Goal: Task Accomplishment & Management: Use online tool/utility

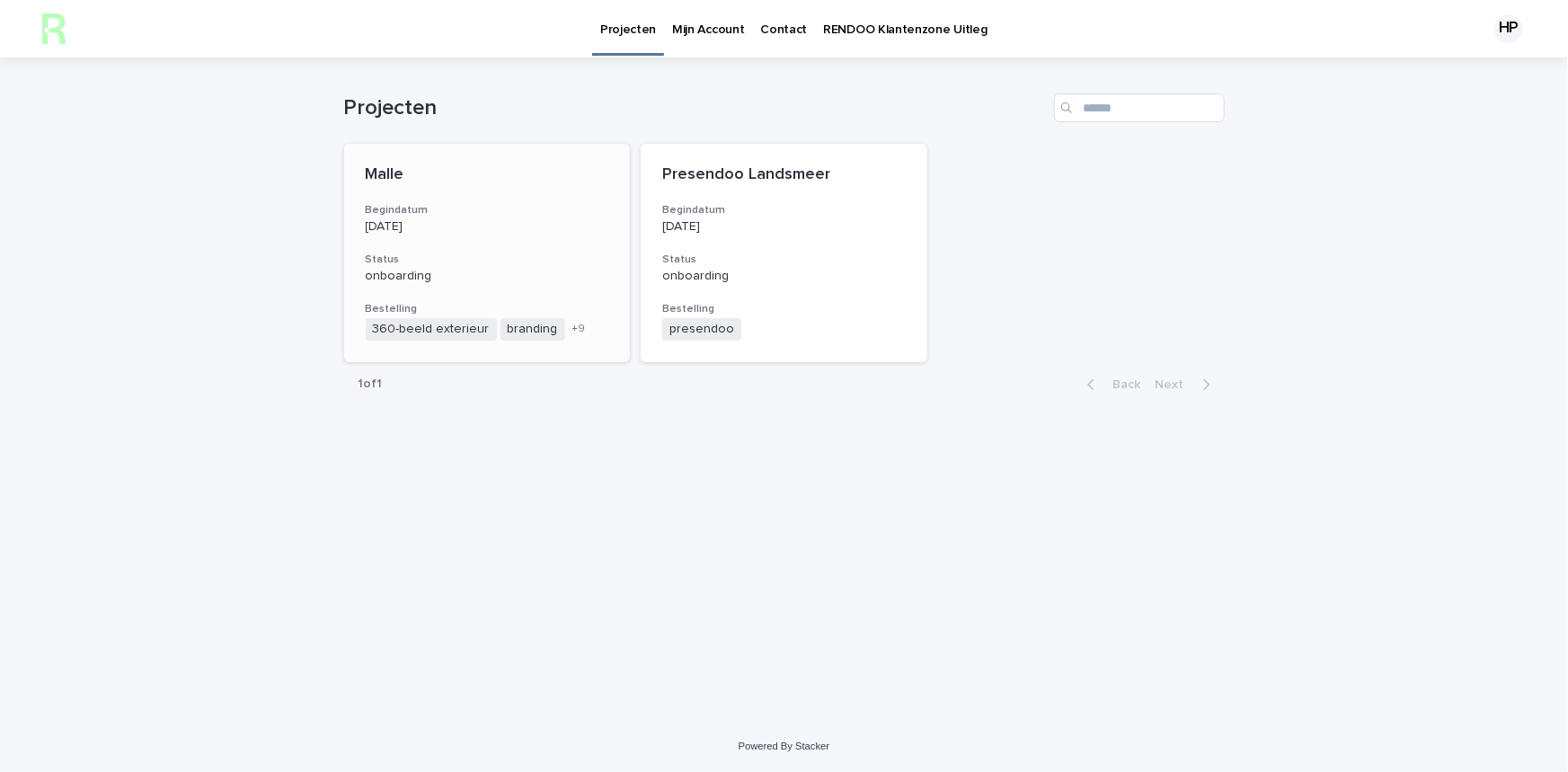
drag, startPoint x: 0, startPoint y: 0, endPoint x: 437, endPoint y: 205, distance: 482.7
click at [437, 205] on h3 "Begindatum" at bounding box center [487, 210] width 243 height 14
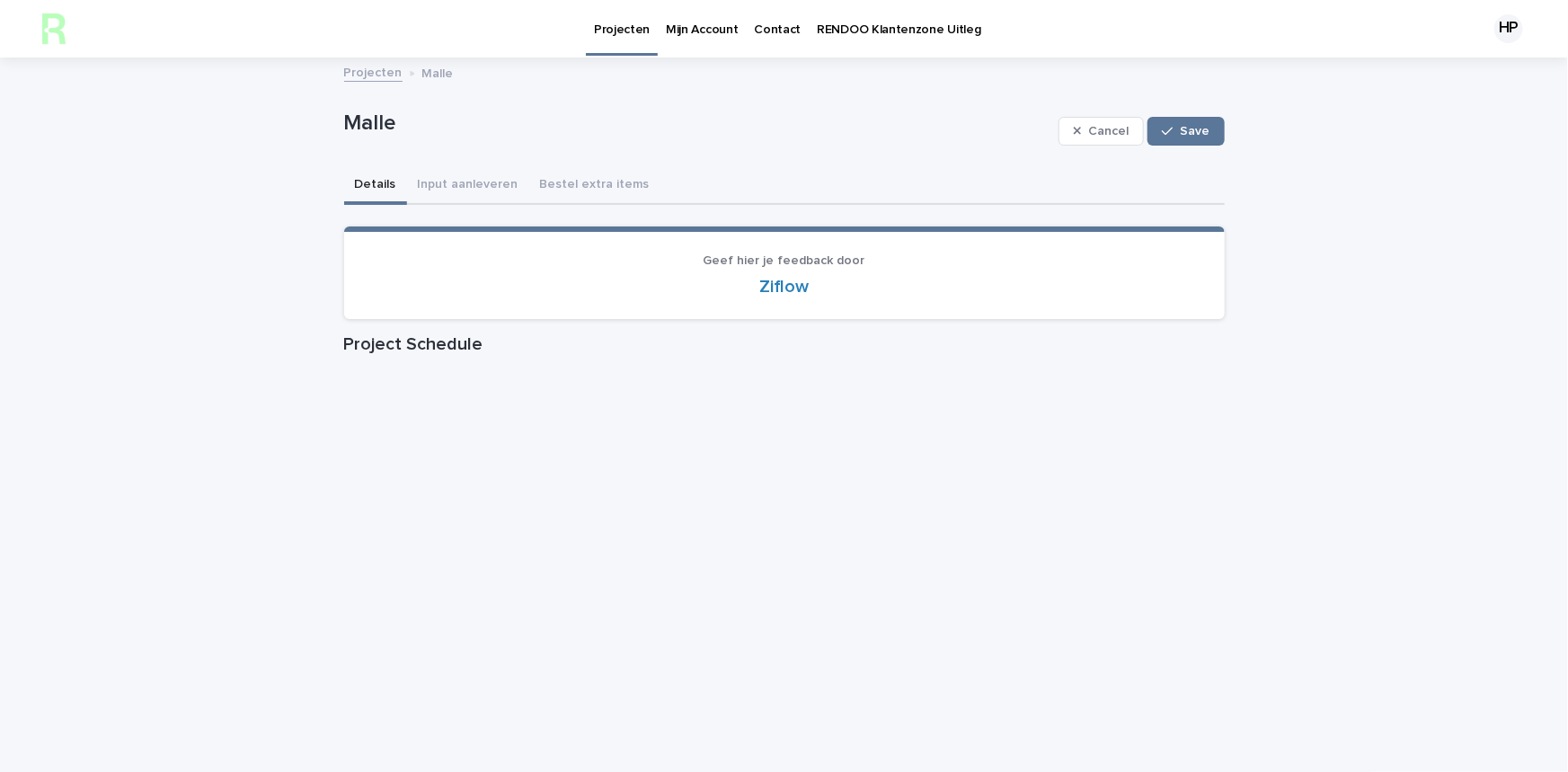
click at [695, 35] on p "Mijn Account" at bounding box center [701, 18] width 72 height 37
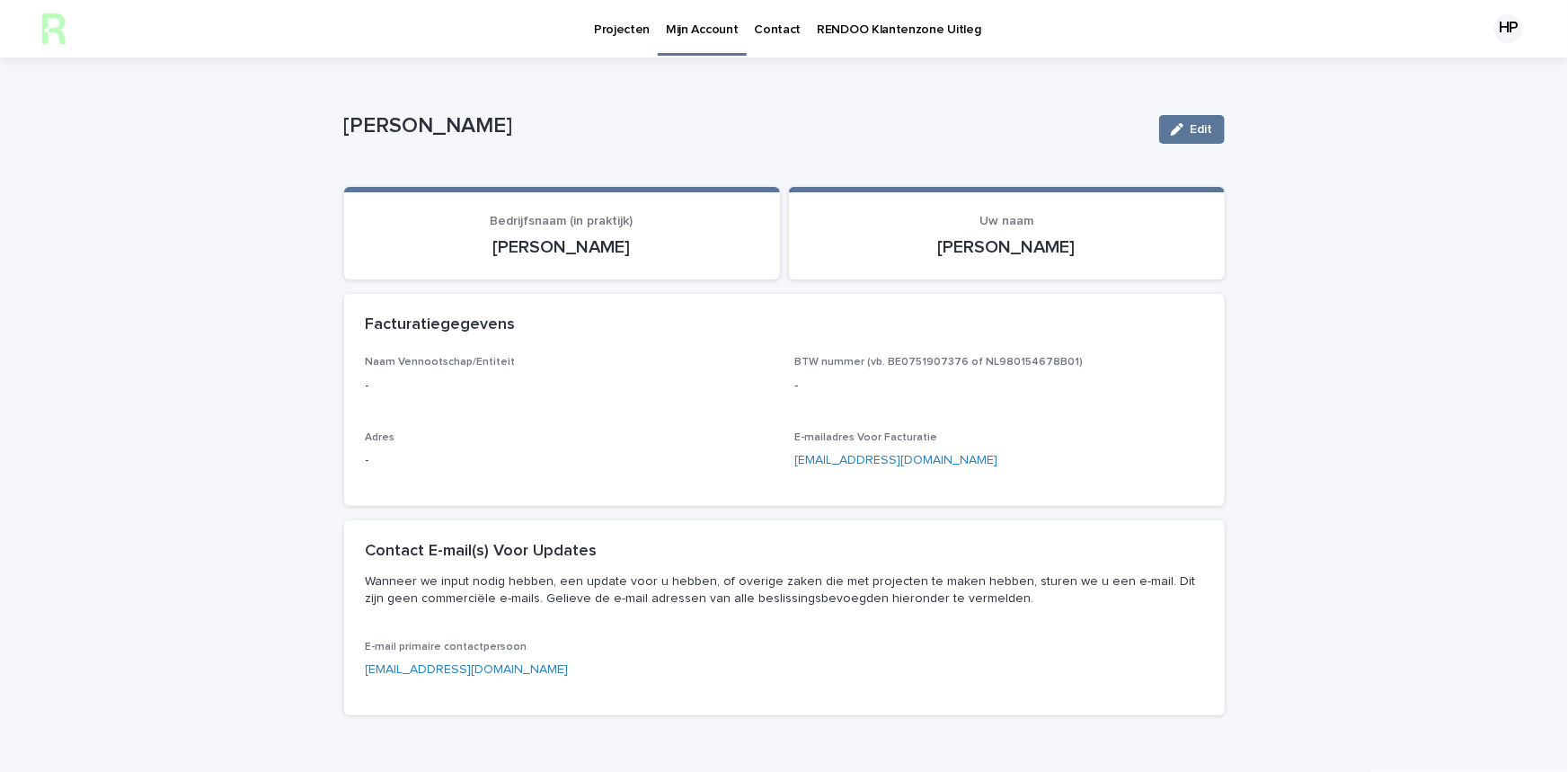
click at [615, 42] on link "Projecten" at bounding box center [621, 28] width 72 height 56
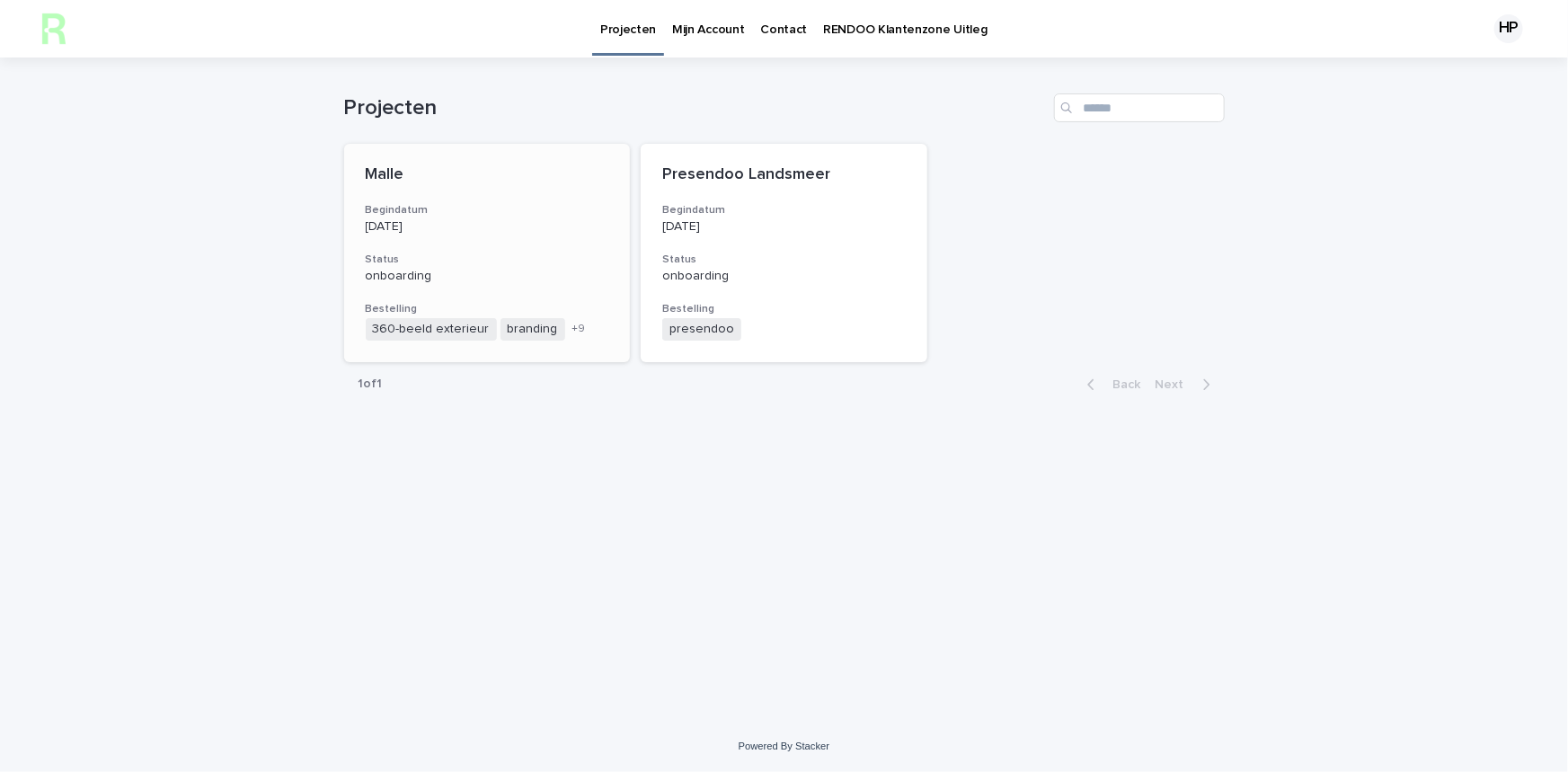
click at [535, 206] on h3 "Begindatum" at bounding box center [487, 210] width 243 height 14
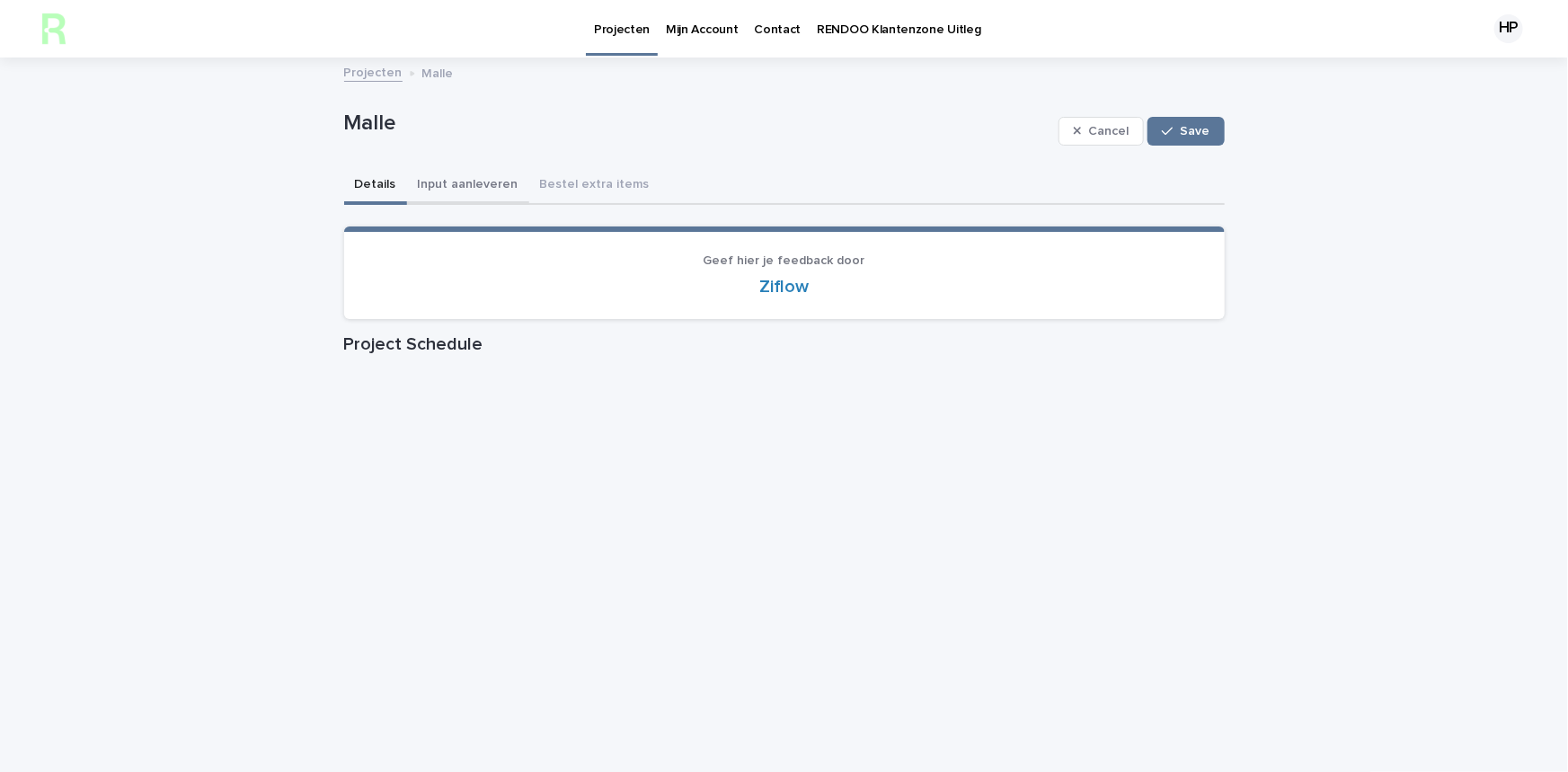
click at [452, 181] on button "Input aanleveren" at bounding box center [468, 186] width 123 height 37
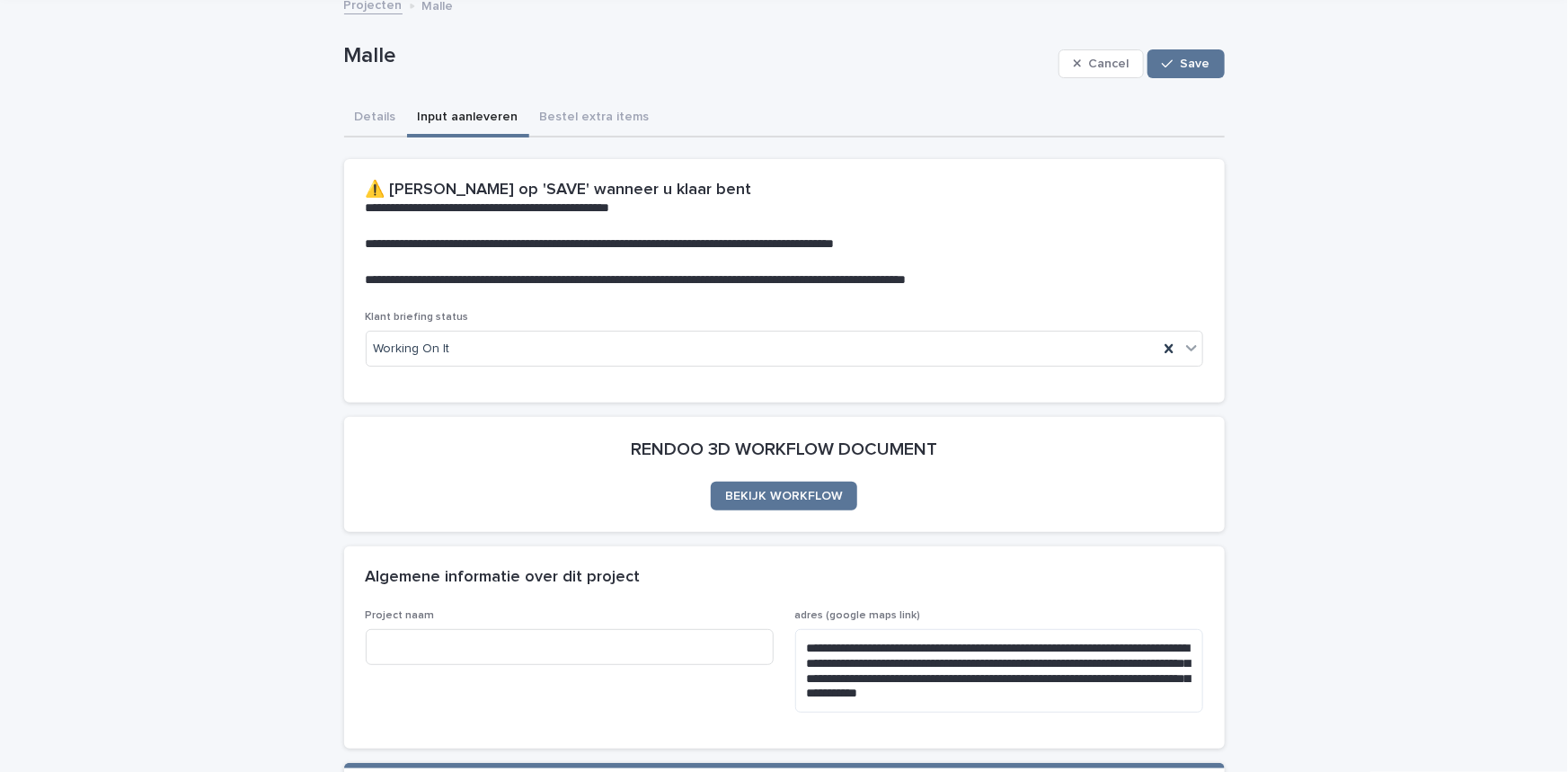
scroll to position [163, 0]
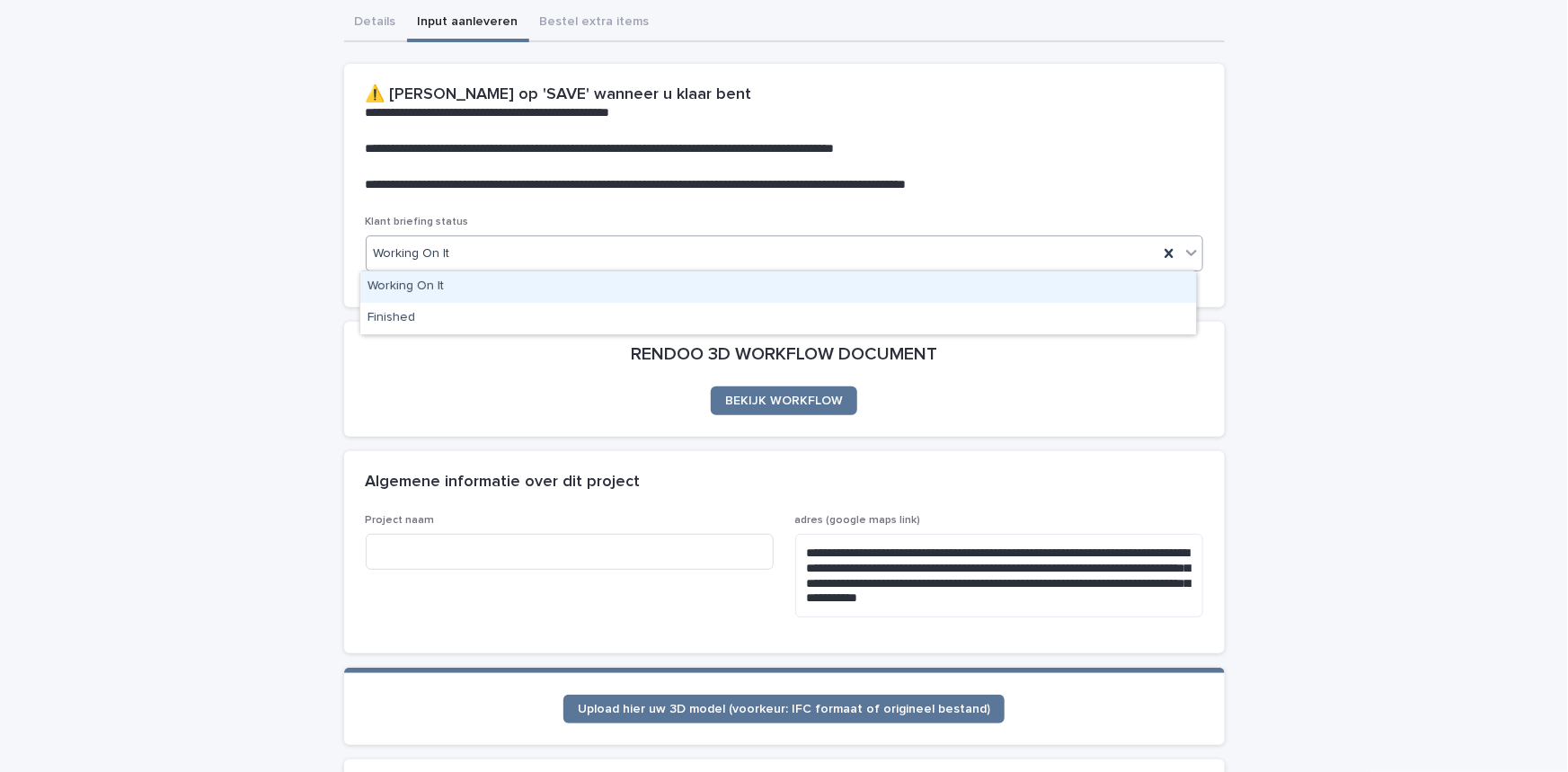
click at [490, 253] on div "Working On It" at bounding box center [762, 254] width 792 height 30
click at [694, 216] on p "Klant briefing status" at bounding box center [784, 221] width 838 height 12
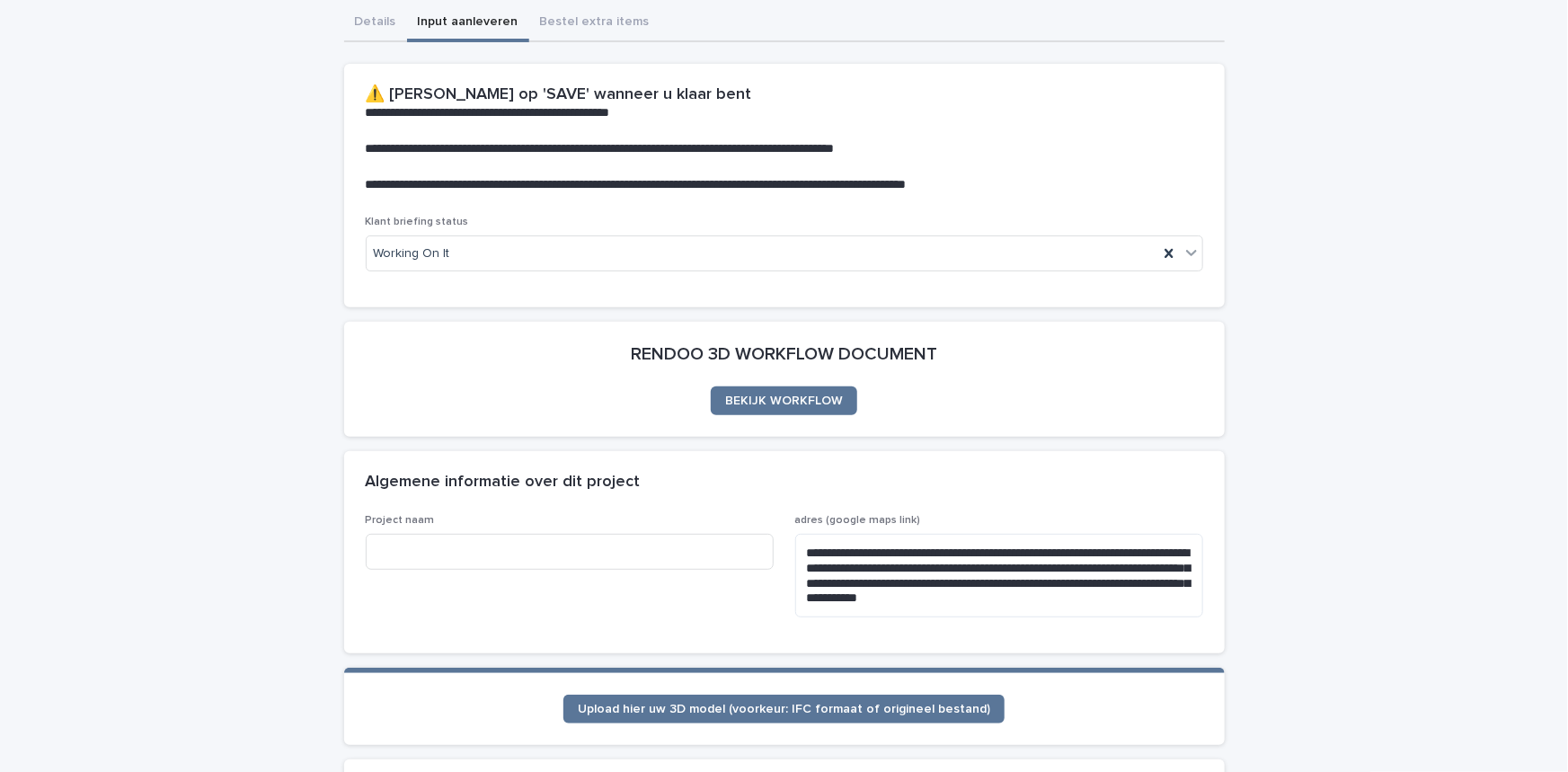
drag, startPoint x: 669, startPoint y: 174, endPoint x: 679, endPoint y: 175, distance: 10.0
click at [677, 176] on p "**********" at bounding box center [780, 185] width 830 height 18
click at [689, 193] on div "**********" at bounding box center [784, 140] width 881 height 152
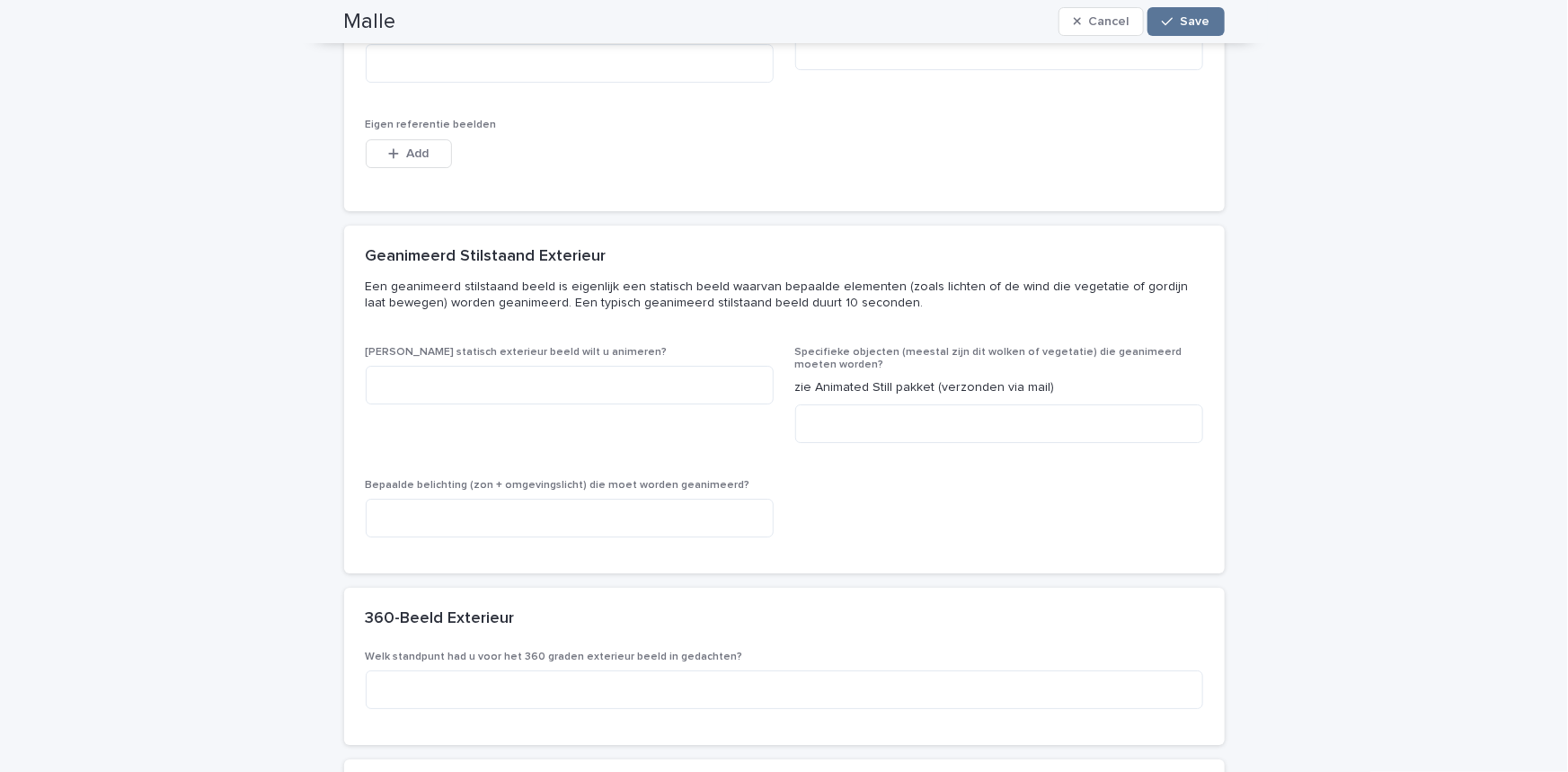
scroll to position [3104, 0]
